Goal: Task Accomplishment & Management: Manage account settings

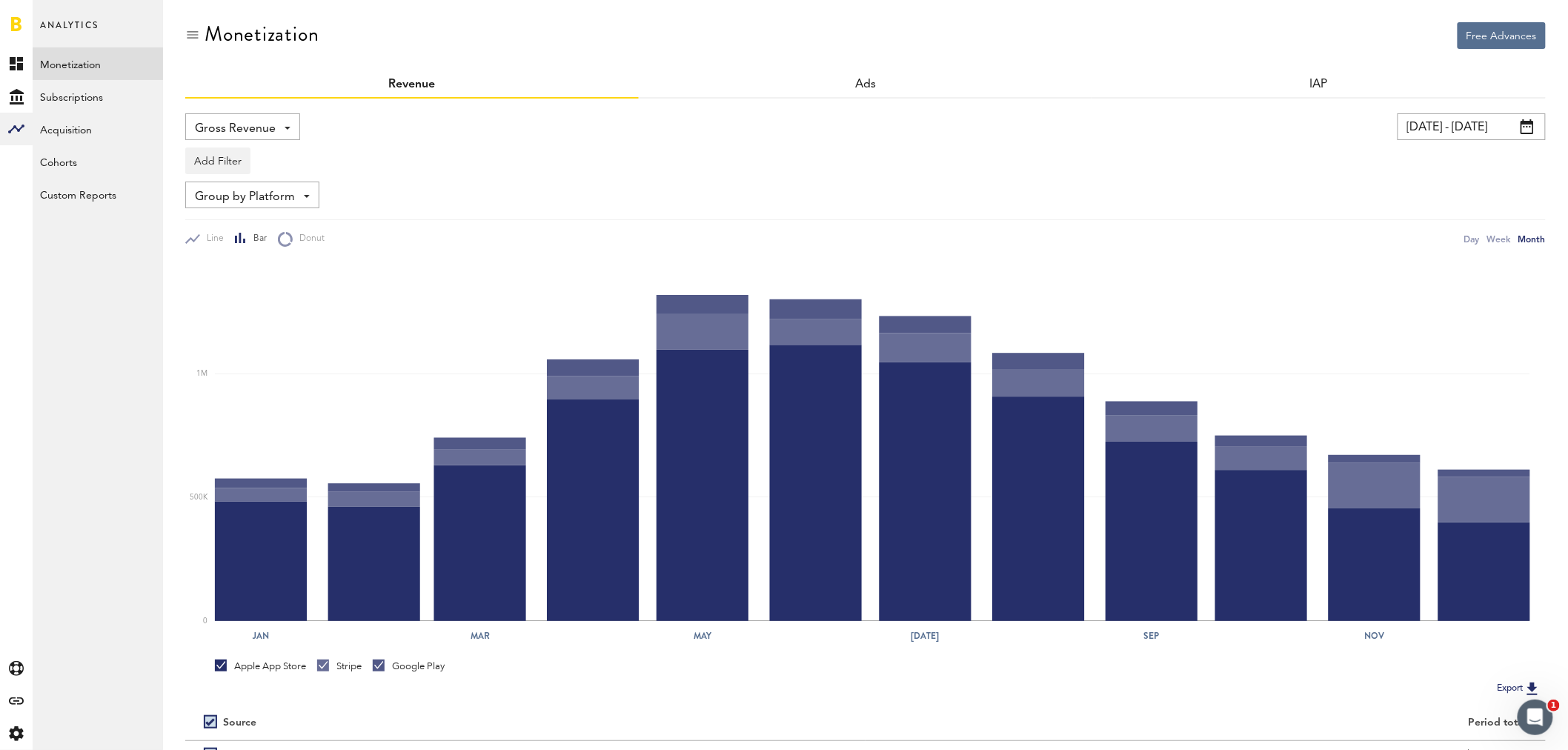
click at [16, 27] on link at bounding box center [16, 23] width 11 height 15
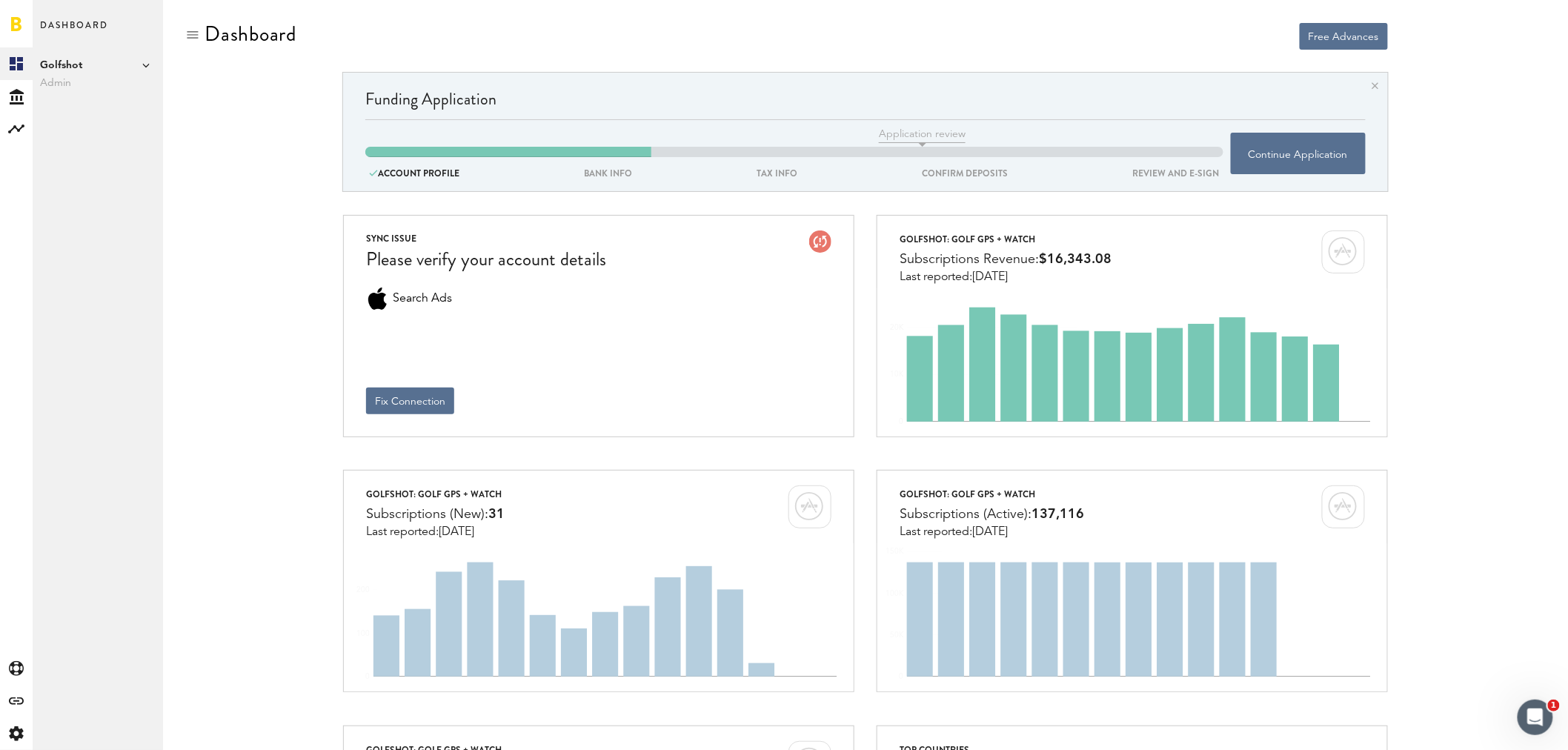
click at [145, 67] on icon at bounding box center [147, 65] width 8 height 8
click at [215, 93] on span "Golfshot" at bounding box center [229, 80] width 115 height 26
click at [148, 69] on span "Golfshot" at bounding box center [98, 65] width 115 height 18
click at [204, 130] on link "Swing by Swing Golf, Inc." at bounding box center [229, 134] width 115 height 26
